Goal: Use online tool/utility: Utilize a website feature to perform a specific function

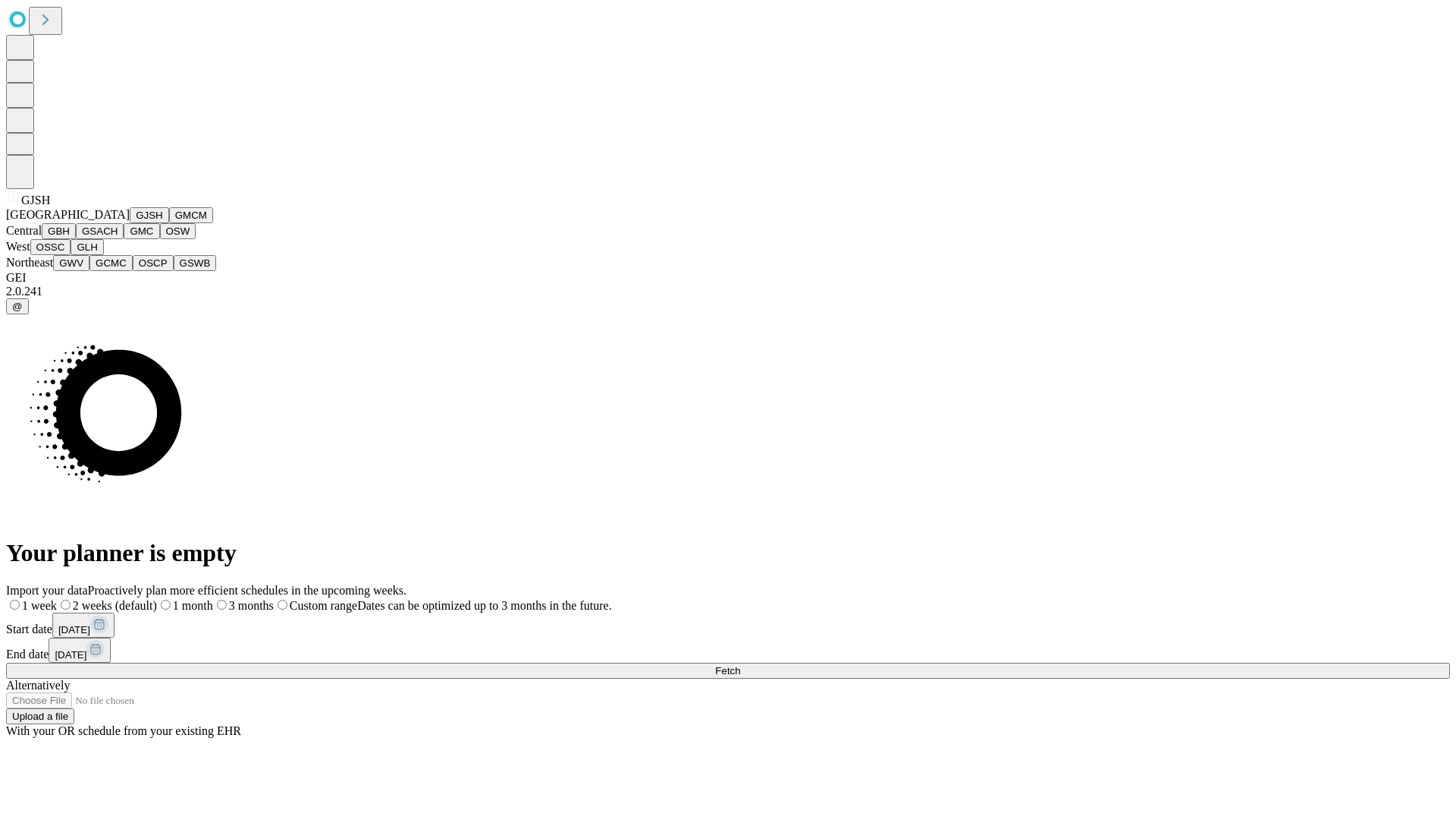
click at [129, 223] on button "GJSH" at bounding box center [149, 215] width 39 height 16
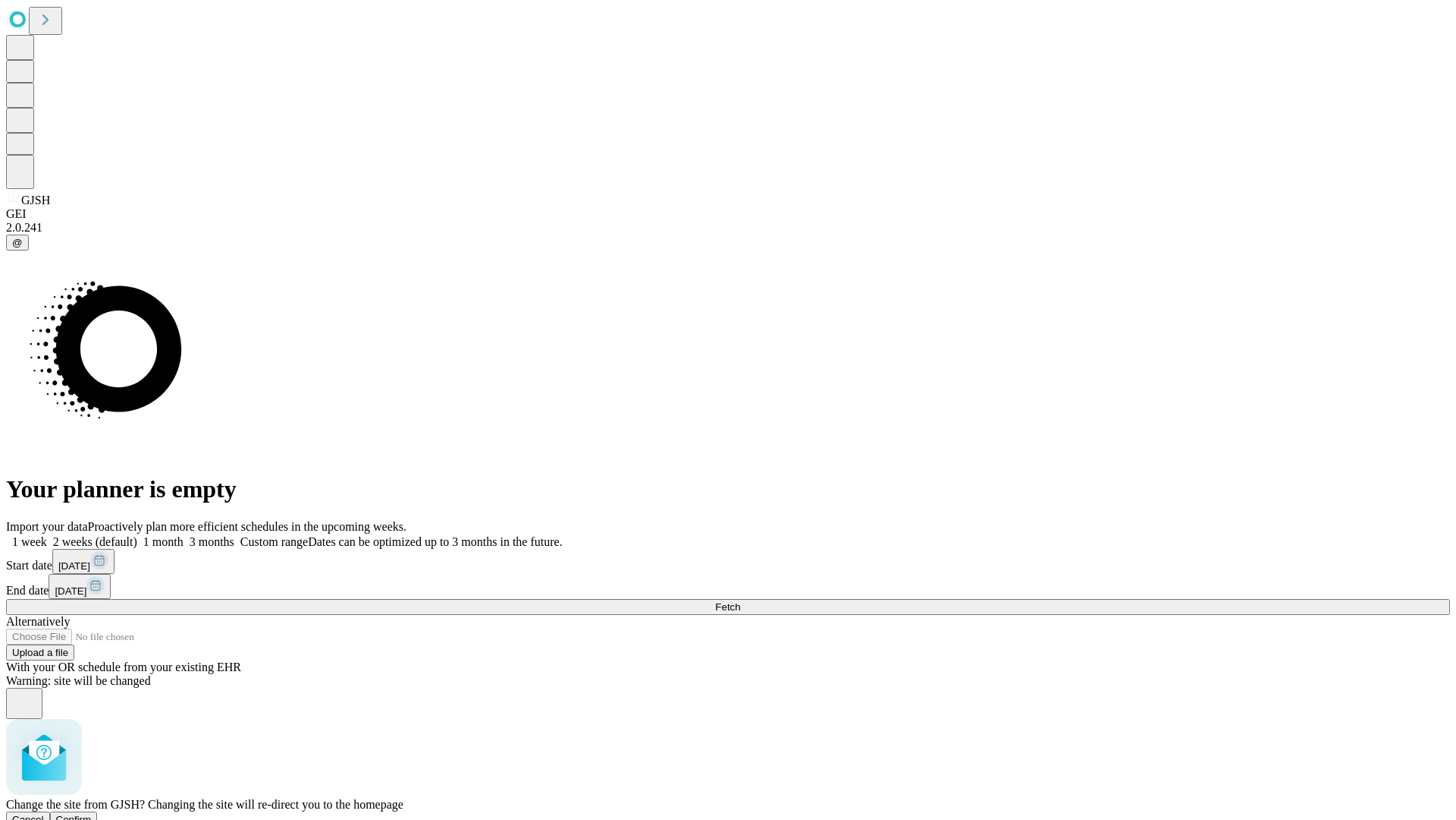
click at [92, 813] on span "Confirm" at bounding box center [74, 818] width 36 height 11
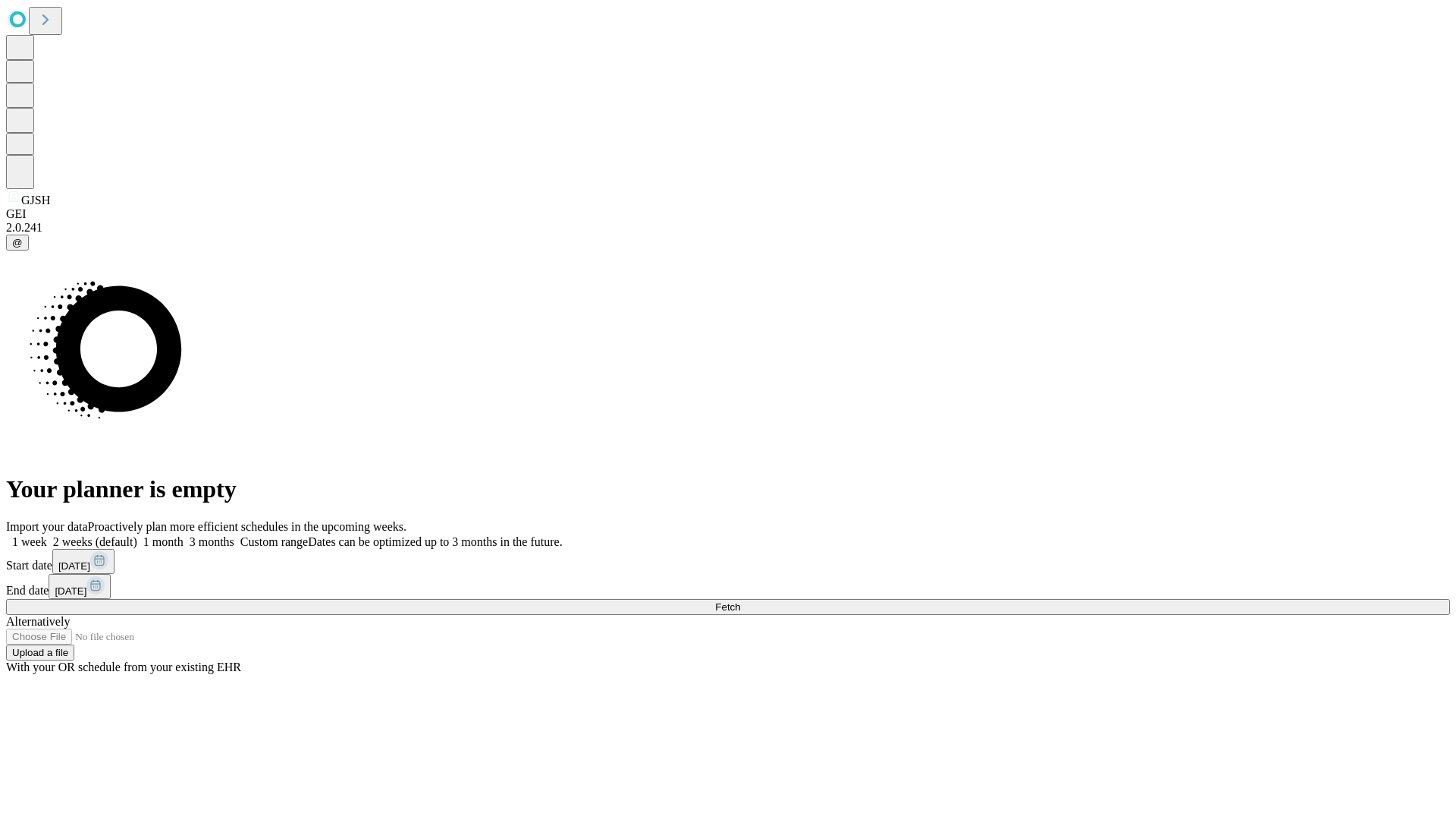
click at [183, 535] on label "1 month" at bounding box center [160, 541] width 46 height 13
click at [740, 601] on span "Fetch" at bounding box center [728, 606] width 25 height 11
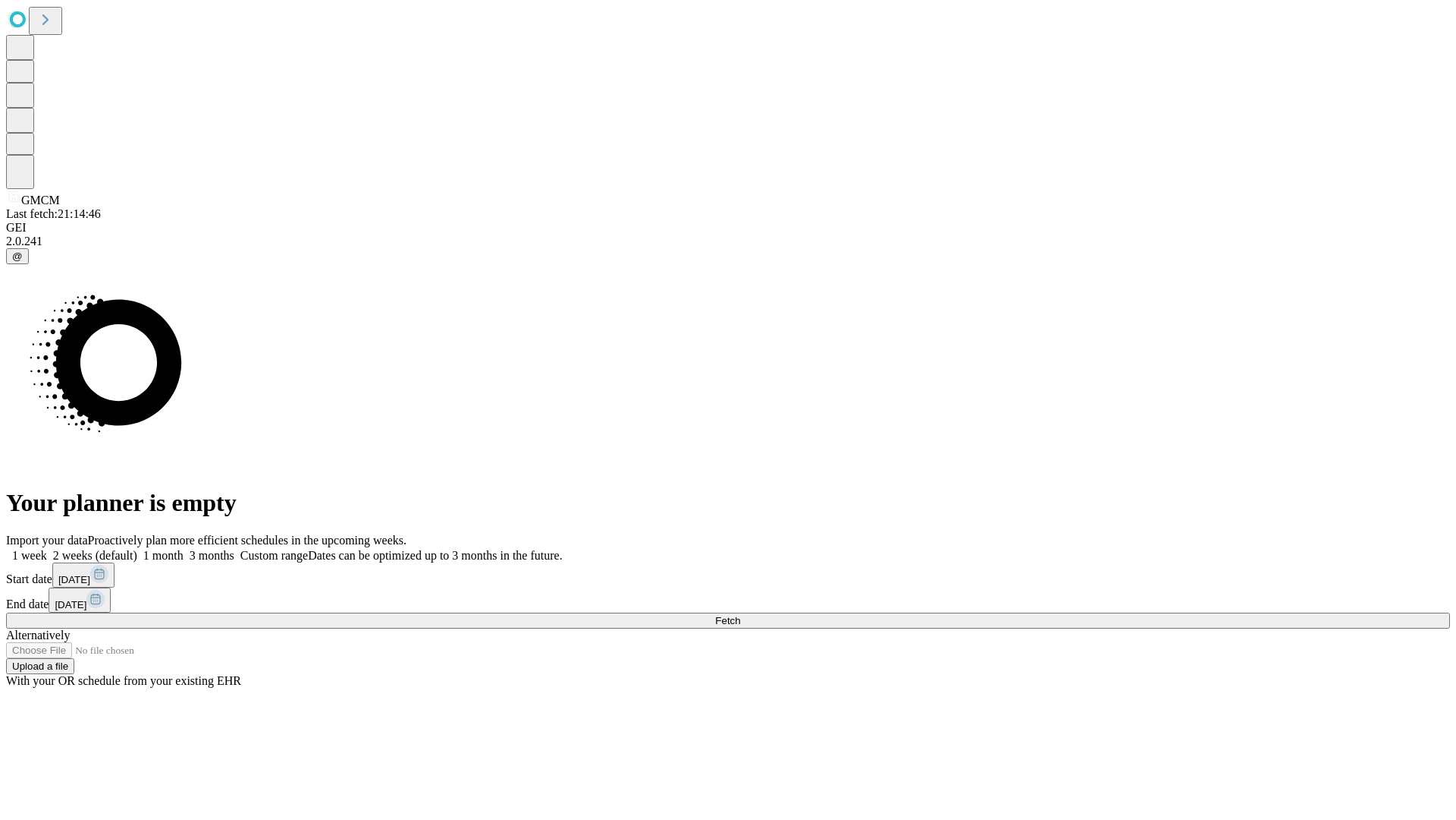
click at [183, 549] on label "1 month" at bounding box center [160, 555] width 46 height 13
click at [740, 615] on span "Fetch" at bounding box center [728, 620] width 25 height 11
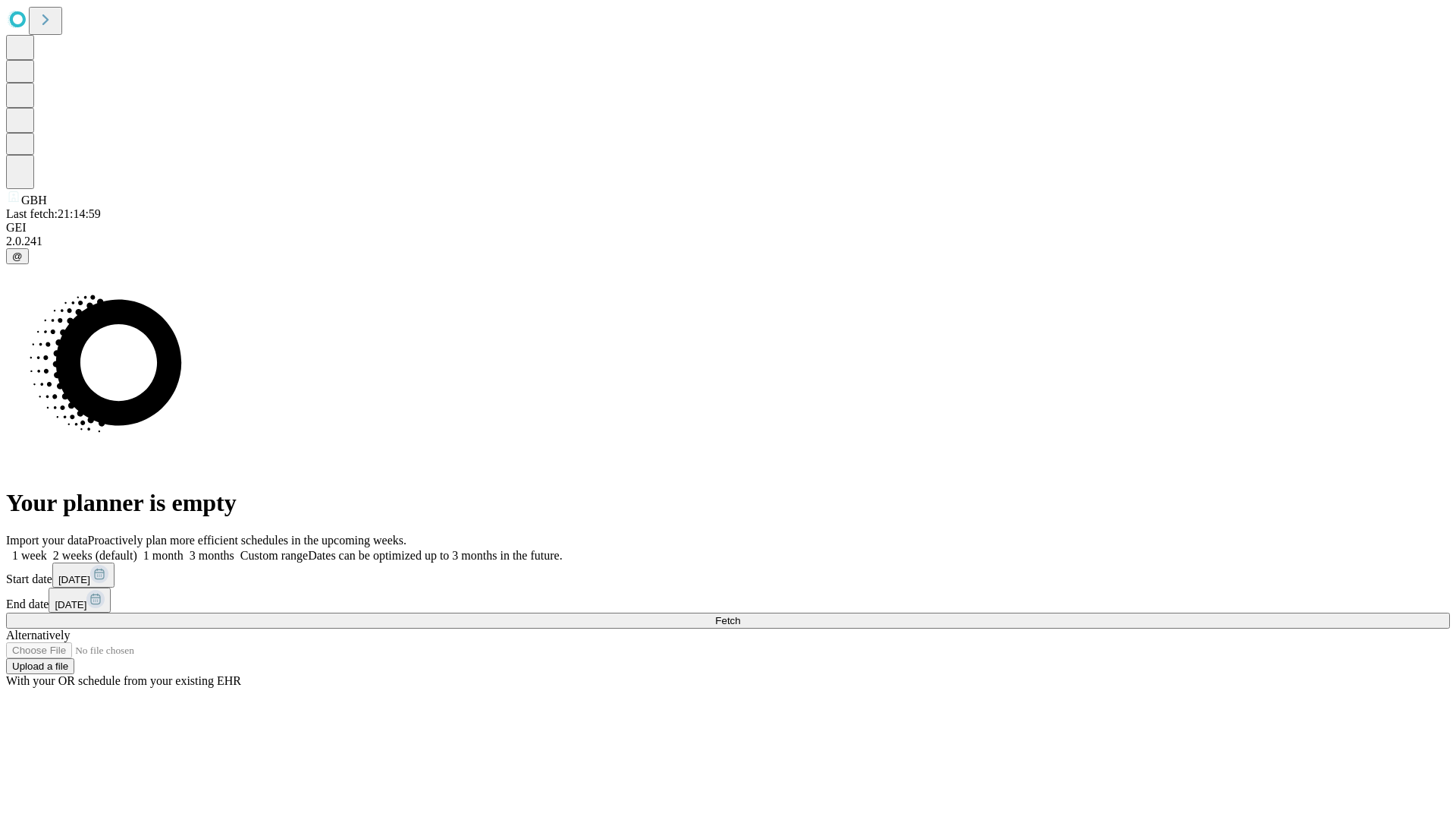
click at [183, 549] on label "1 month" at bounding box center [160, 555] width 46 height 13
click at [740, 615] on span "Fetch" at bounding box center [728, 620] width 25 height 11
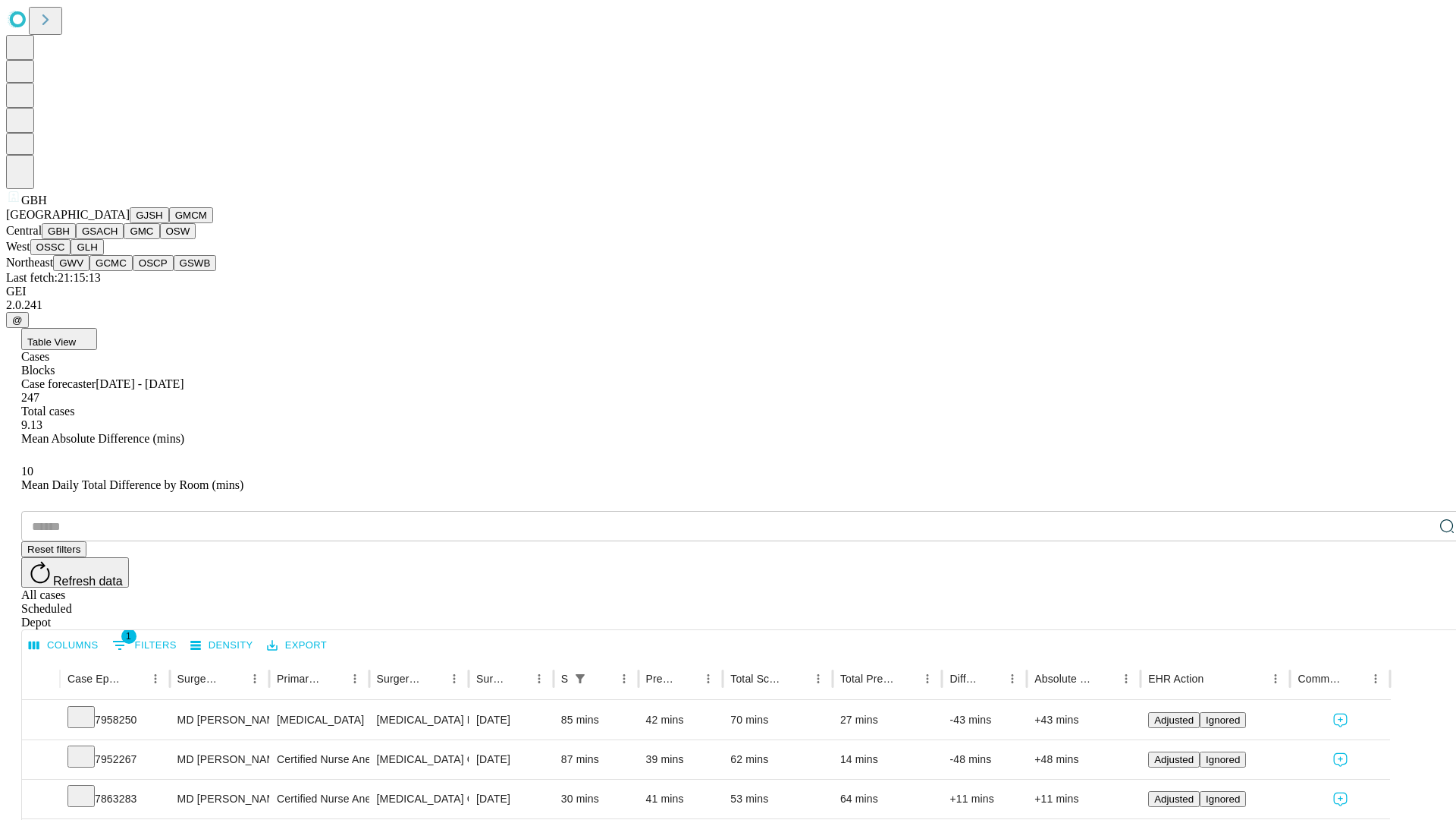
click at [118, 239] on button "GSACH" at bounding box center [100, 231] width 48 height 16
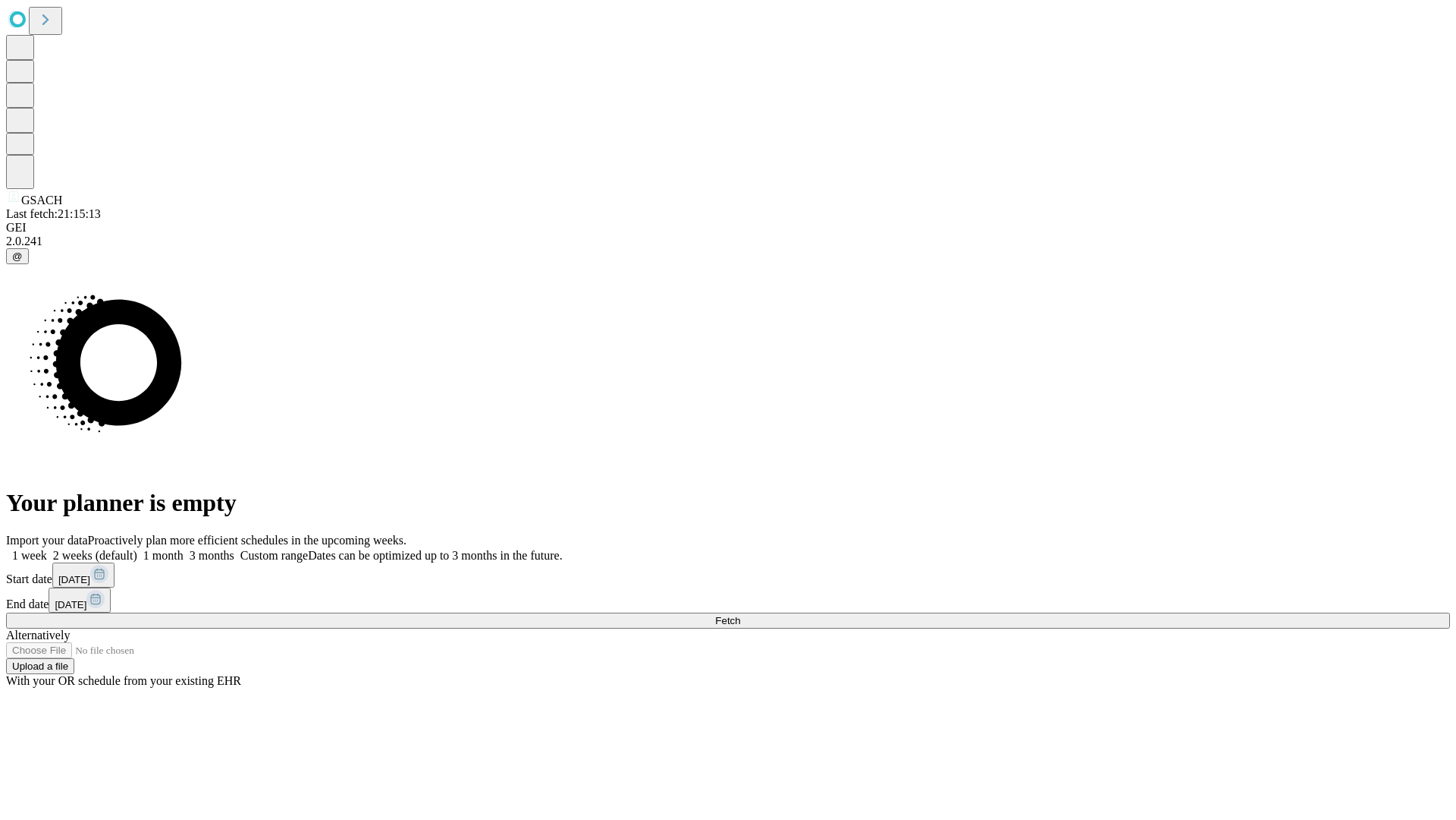
click at [183, 549] on label "1 month" at bounding box center [160, 555] width 46 height 13
click at [740, 615] on span "Fetch" at bounding box center [728, 620] width 25 height 11
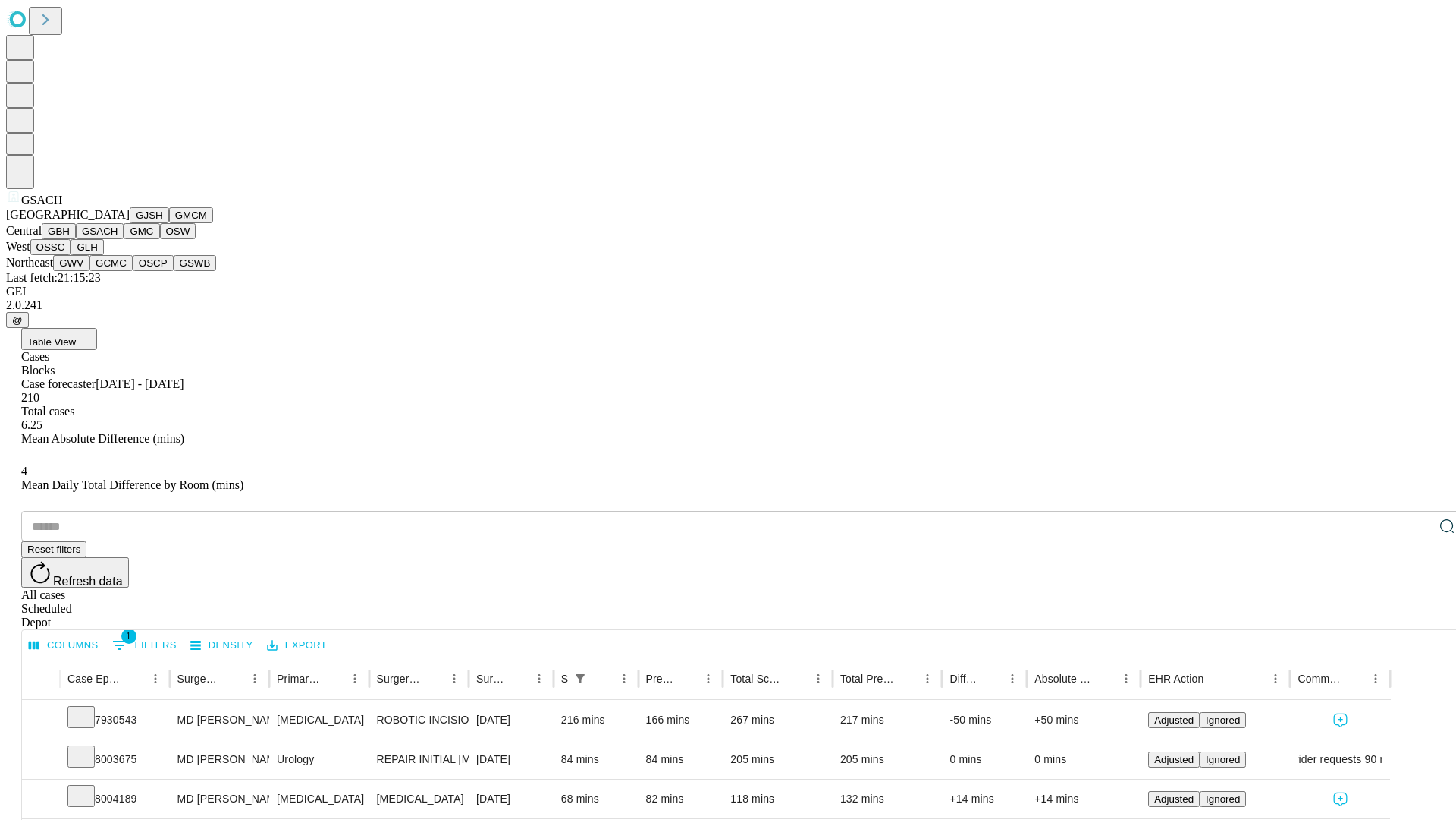
click at [124, 239] on button "GMC" at bounding box center [141, 231] width 36 height 16
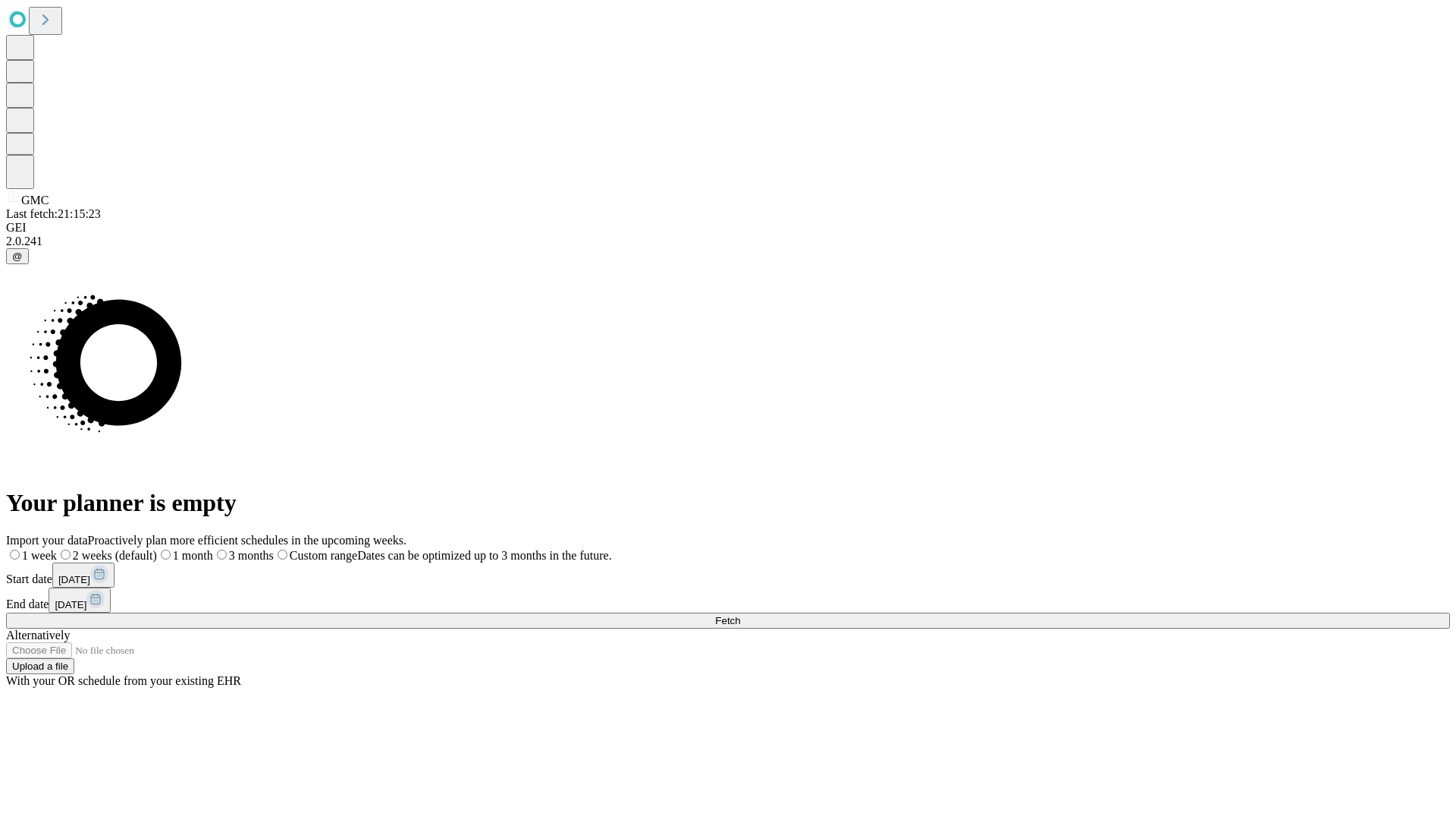
click at [213, 549] on label "1 month" at bounding box center [185, 555] width 56 height 13
click at [740, 615] on span "Fetch" at bounding box center [728, 620] width 25 height 11
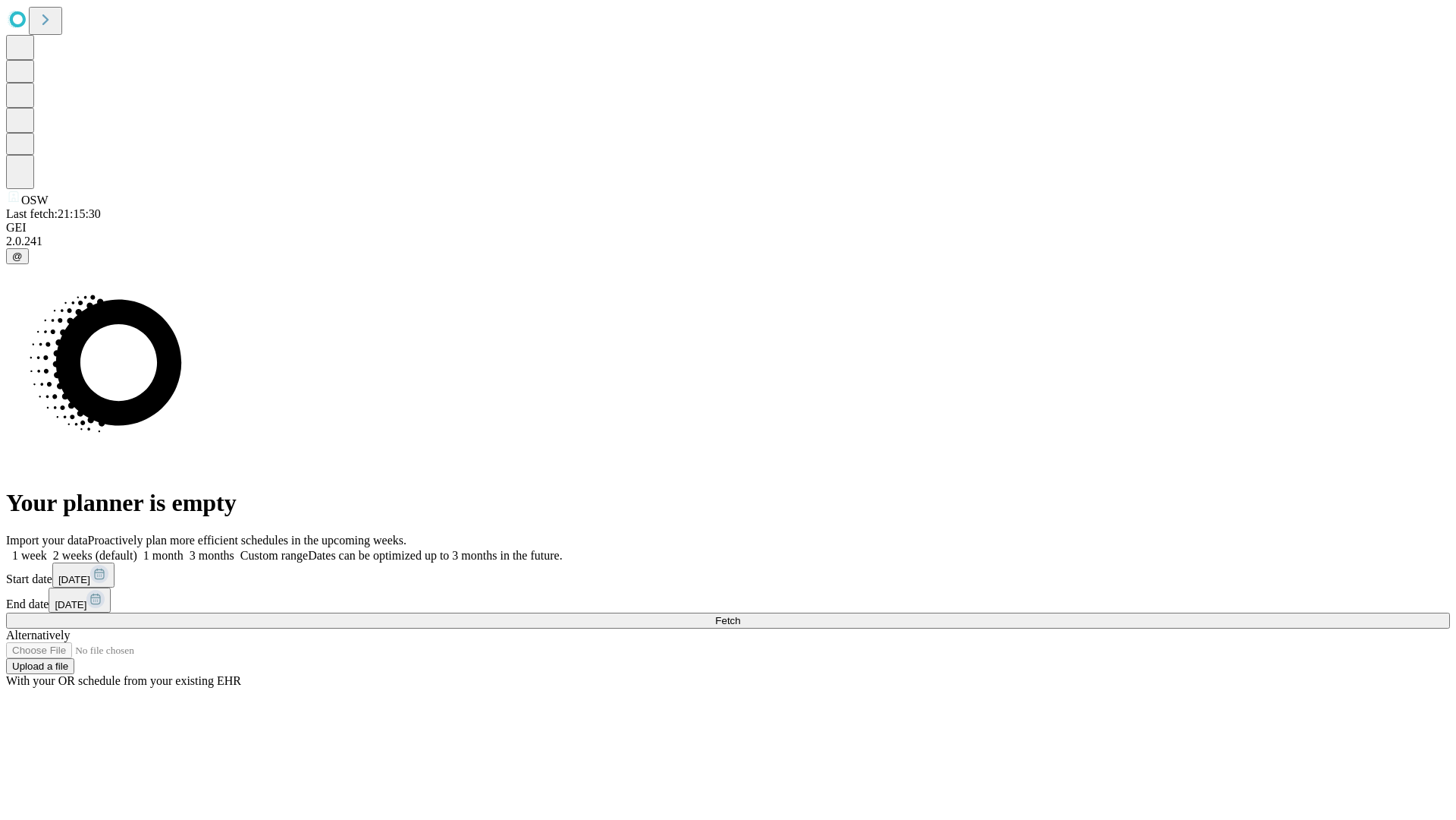
click at [183, 549] on label "1 month" at bounding box center [160, 555] width 46 height 13
click at [740, 615] on span "Fetch" at bounding box center [728, 620] width 25 height 11
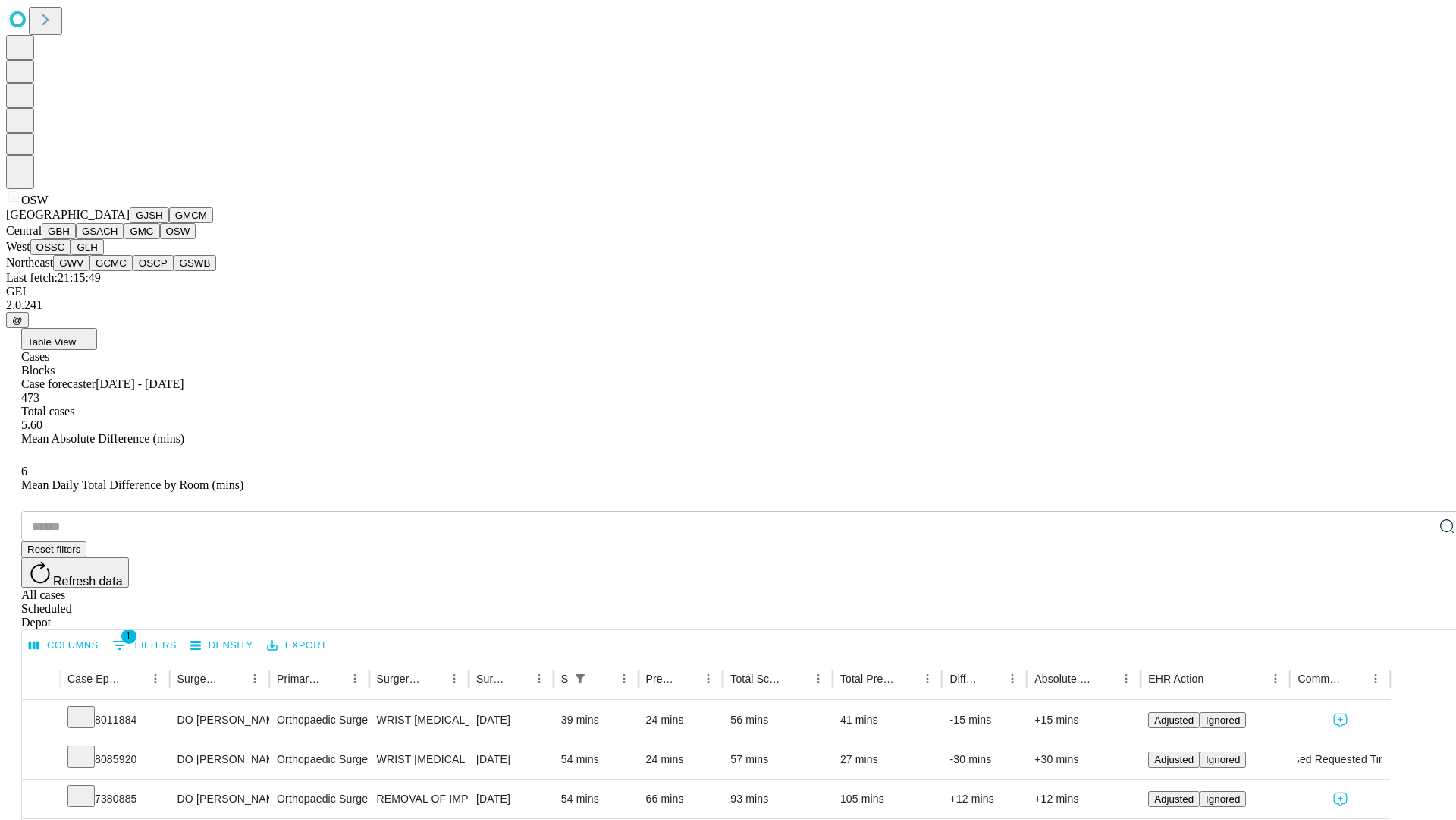
click at [72, 255] on button "OSSC" at bounding box center [51, 246] width 41 height 16
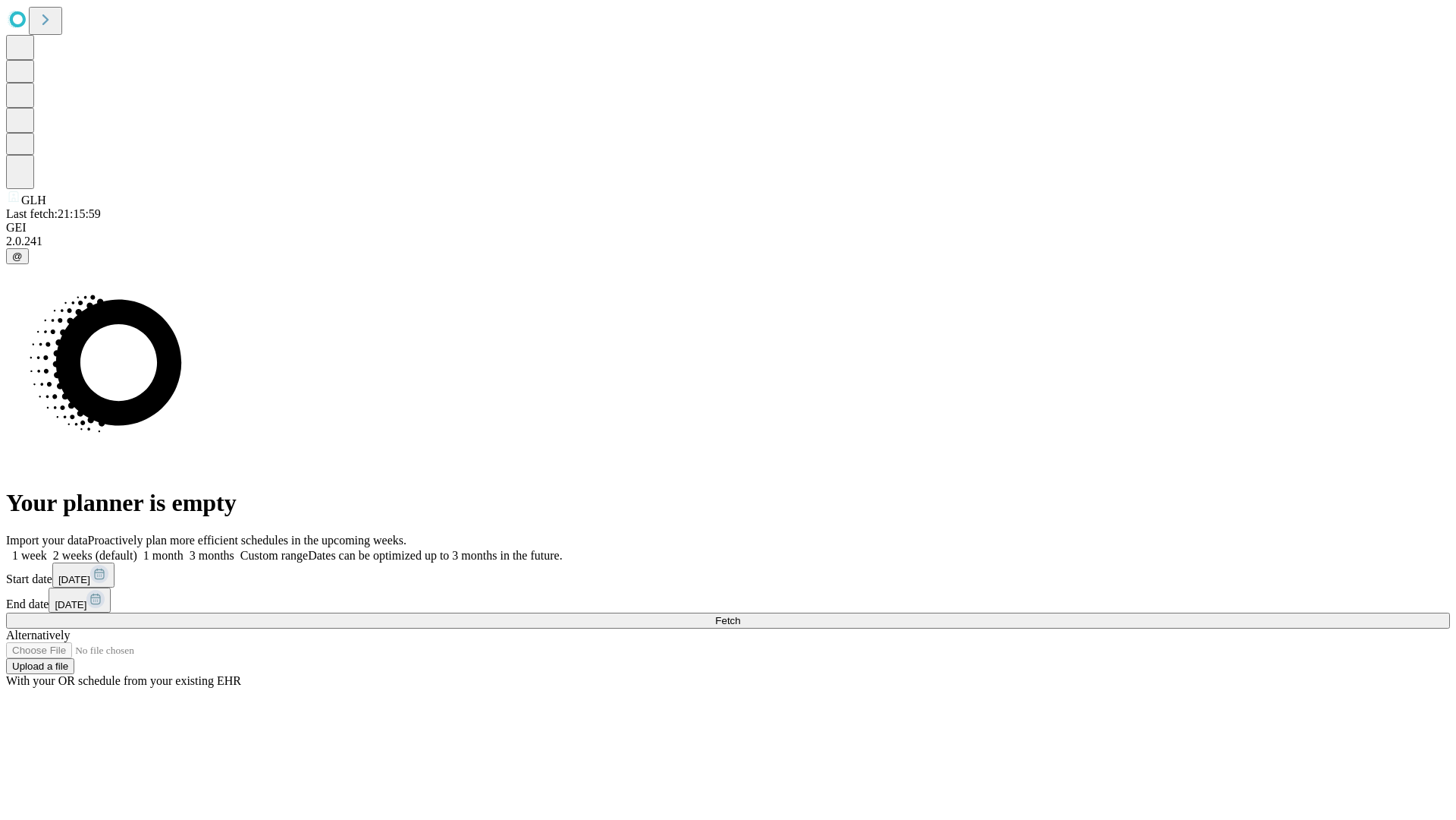
click at [183, 549] on label "1 month" at bounding box center [160, 555] width 46 height 13
click at [740, 615] on span "Fetch" at bounding box center [728, 620] width 25 height 11
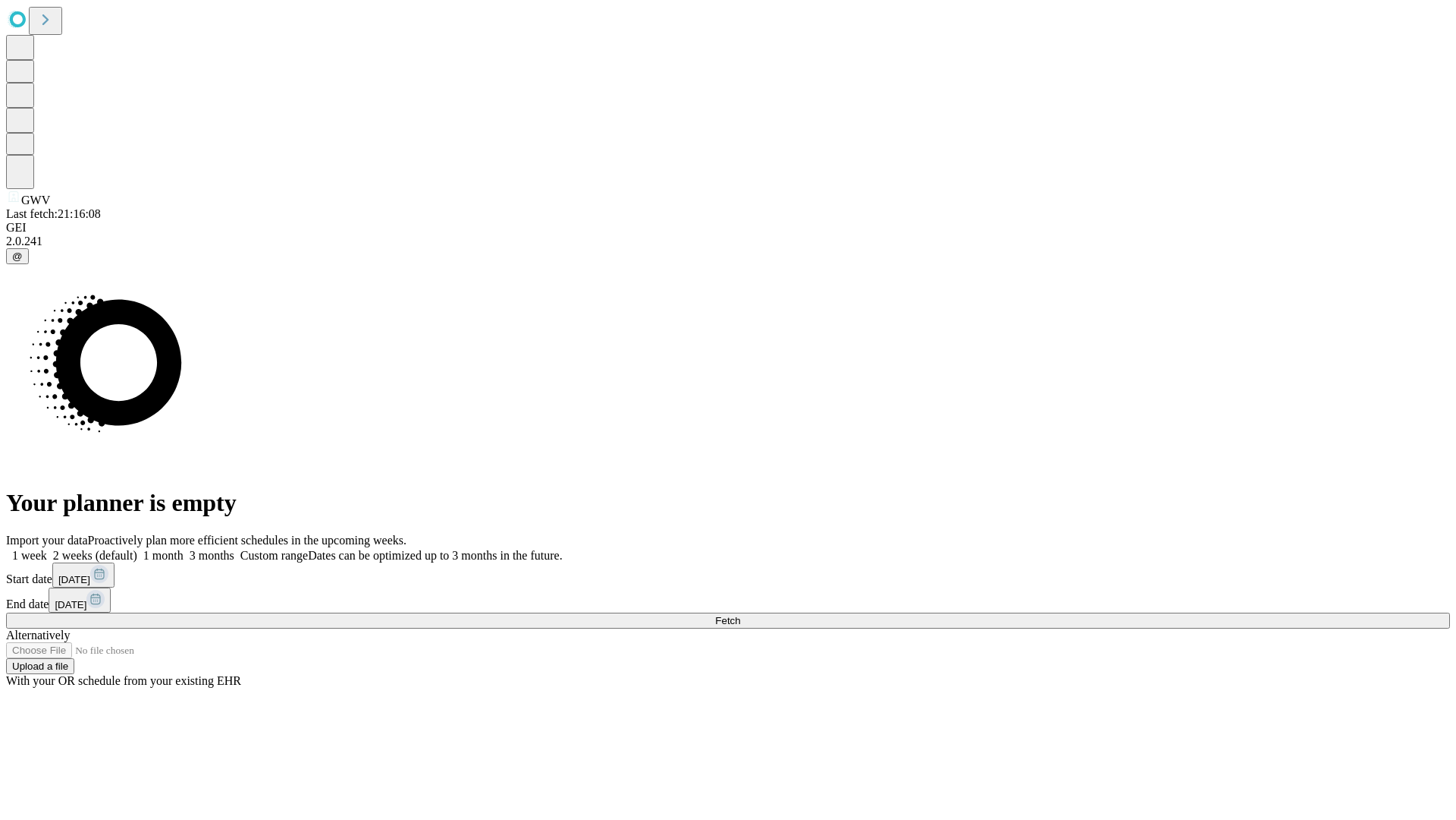
click at [183, 549] on label "1 month" at bounding box center [160, 555] width 46 height 13
click at [740, 615] on span "Fetch" at bounding box center [728, 620] width 25 height 11
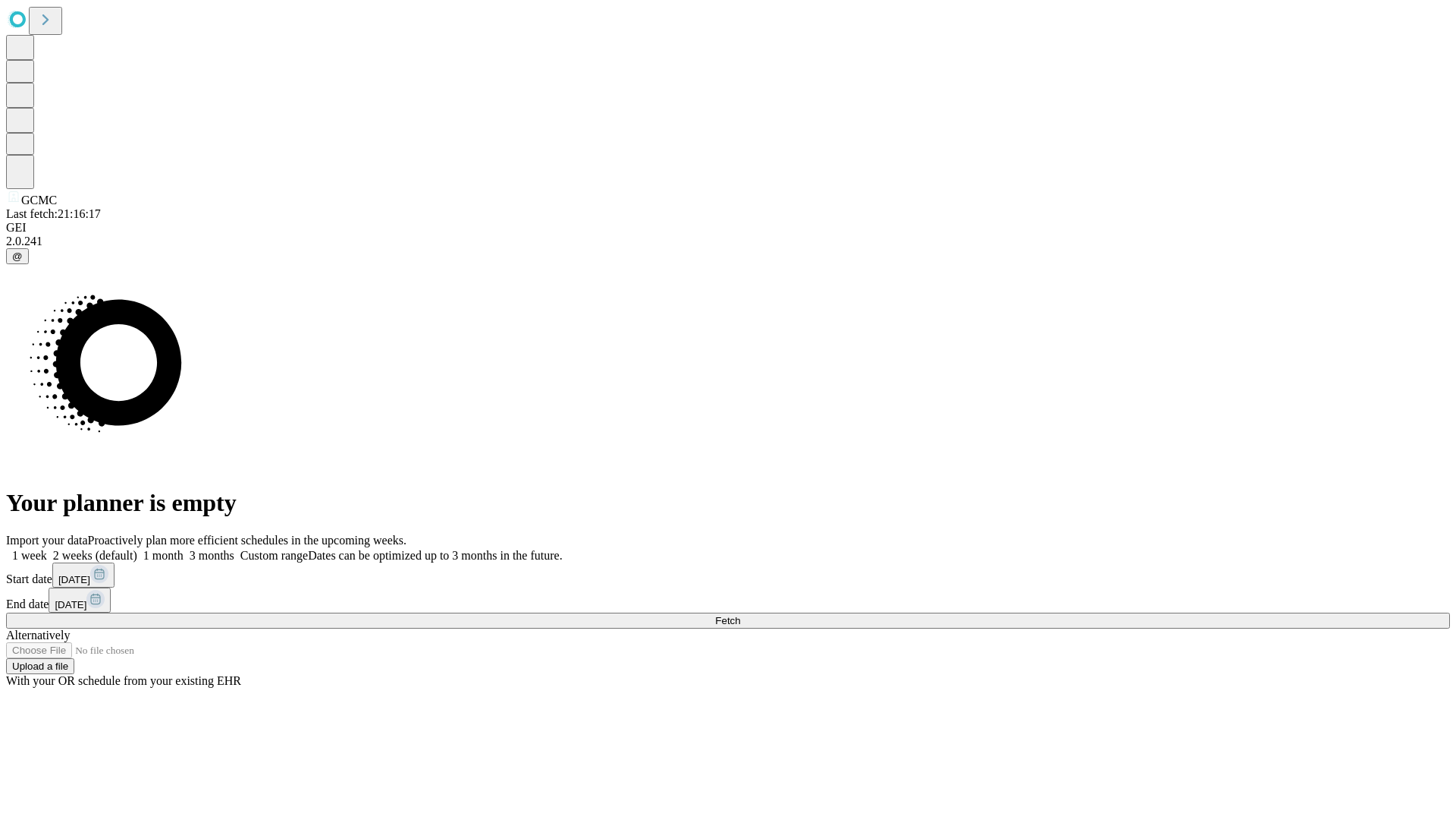
click at [183, 549] on label "1 month" at bounding box center [160, 555] width 46 height 13
click at [740, 615] on span "Fetch" at bounding box center [728, 620] width 25 height 11
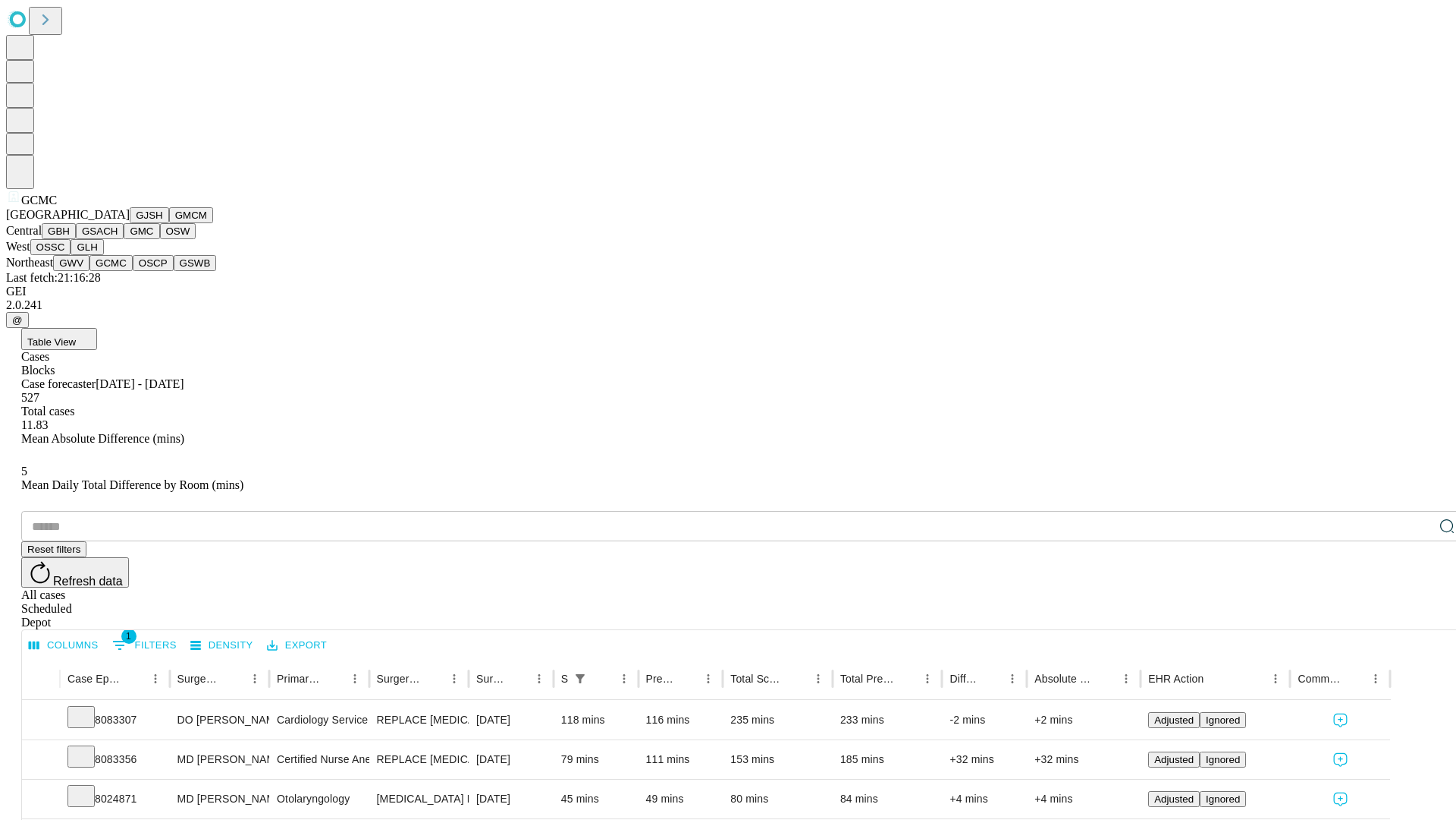
click at [133, 271] on button "OSCP" at bounding box center [153, 263] width 41 height 16
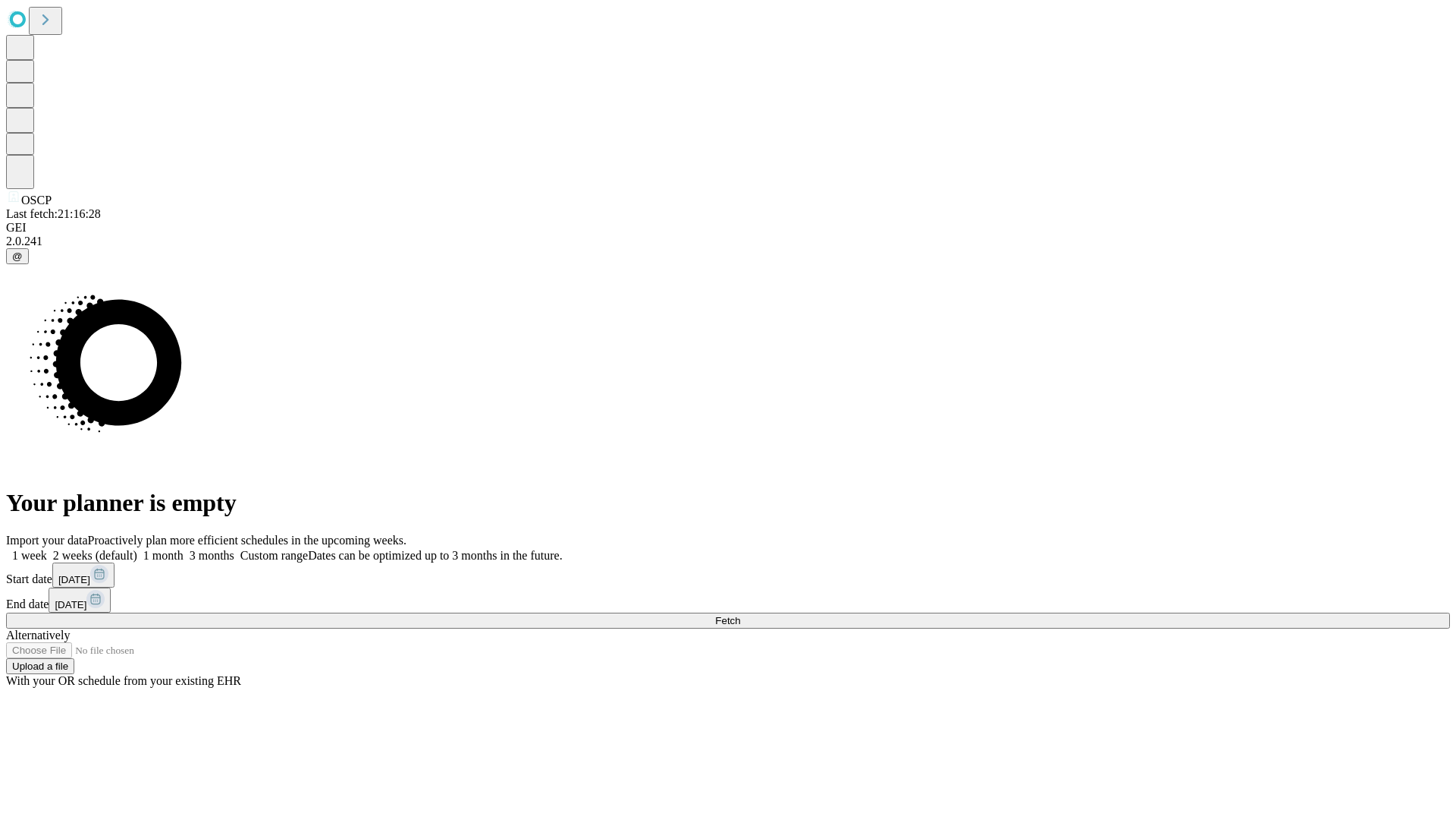
click at [183, 549] on label "1 month" at bounding box center [160, 555] width 46 height 13
click at [740, 615] on span "Fetch" at bounding box center [728, 620] width 25 height 11
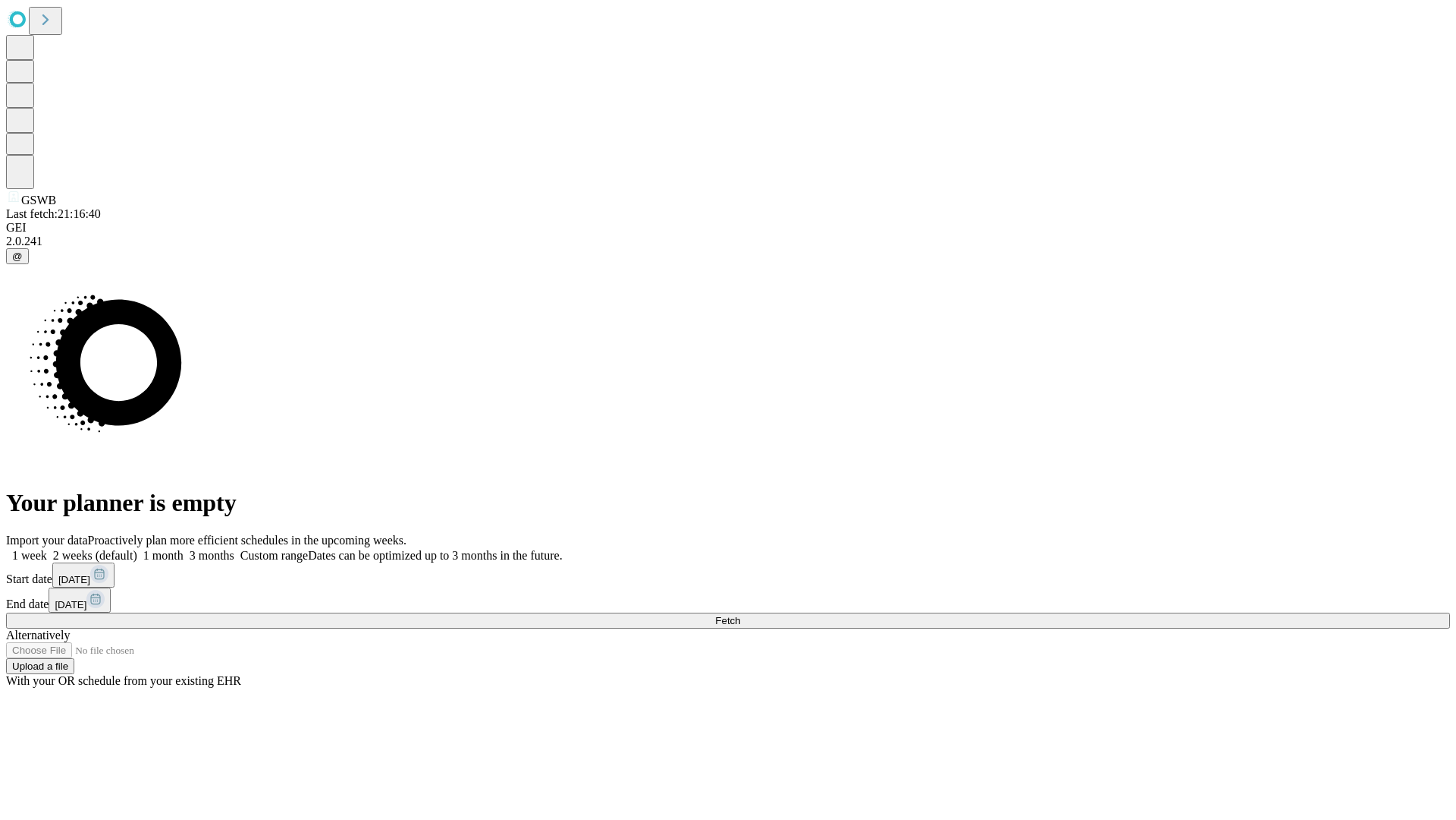
click at [183, 549] on label "1 month" at bounding box center [160, 555] width 46 height 13
click at [740, 615] on span "Fetch" at bounding box center [728, 620] width 25 height 11
